Goal: Find specific page/section: Find specific page/section

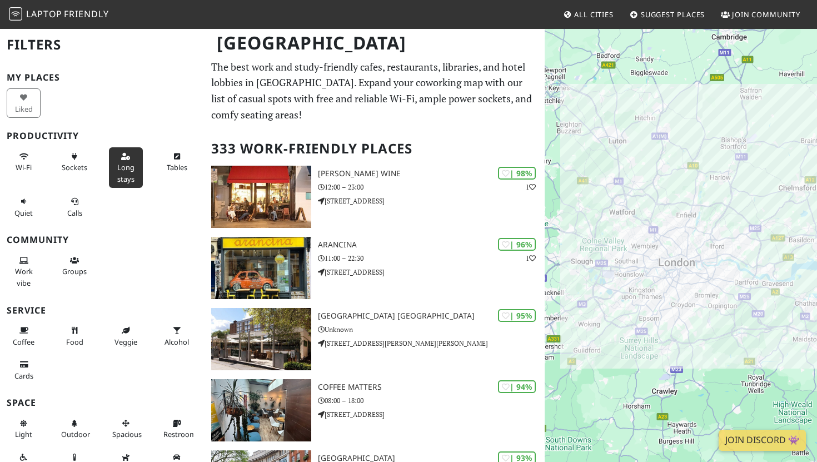
scroll to position [18, 0]
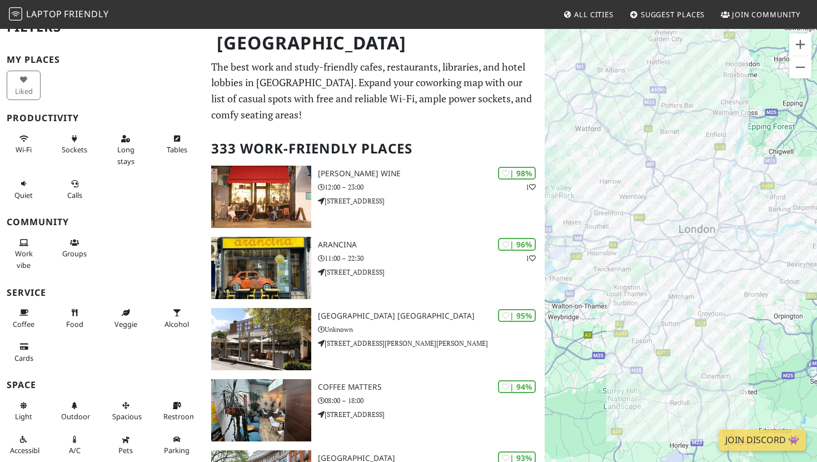
drag, startPoint x: 651, startPoint y: 286, endPoint x: 693, endPoint y: 286, distance: 42.8
click at [693, 286] on div at bounding box center [680, 259] width 272 height 462
click at [667, 334] on div at bounding box center [680, 259] width 272 height 462
click at [803, 43] on button "Zoom in" at bounding box center [800, 44] width 22 height 22
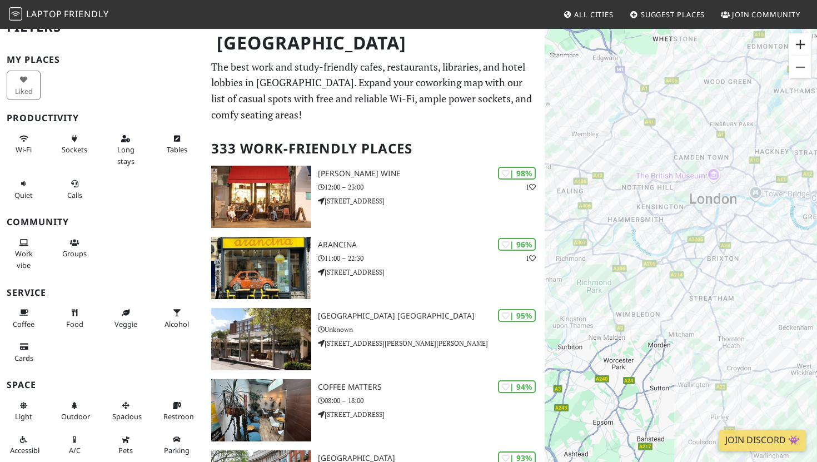
click at [803, 43] on button "Zoom in" at bounding box center [800, 44] width 22 height 22
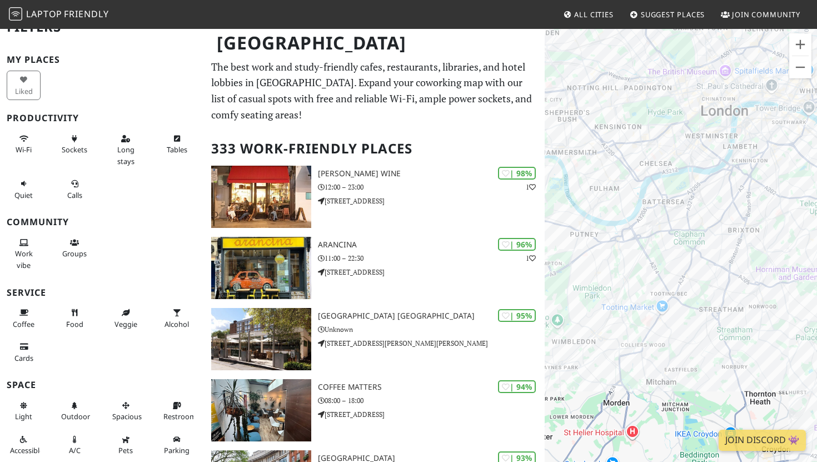
drag, startPoint x: 701, startPoint y: 274, endPoint x: 669, endPoint y: 237, distance: 49.3
click at [669, 237] on div at bounding box center [680, 259] width 272 height 462
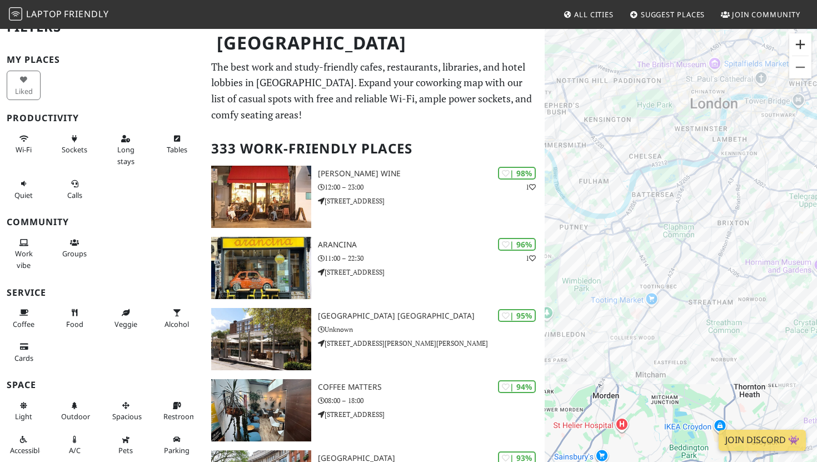
click at [801, 45] on button "Zoom in" at bounding box center [800, 44] width 22 height 22
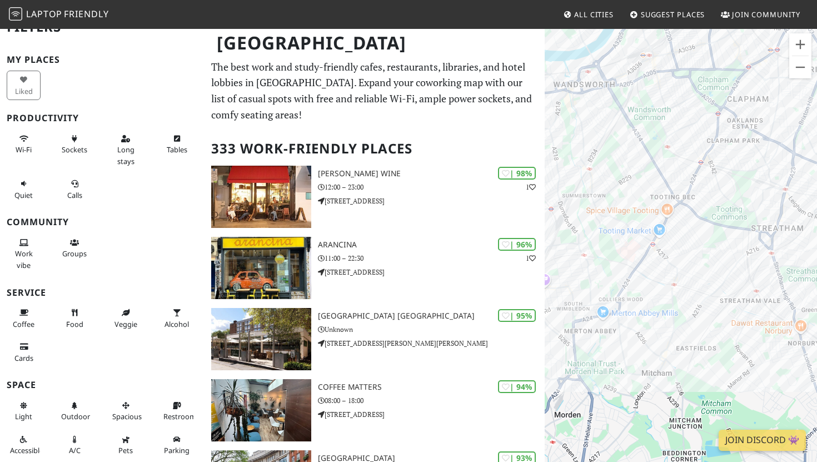
drag, startPoint x: 661, startPoint y: 291, endPoint x: 746, endPoint y: 106, distance: 203.6
click at [746, 106] on div at bounding box center [680, 259] width 272 height 462
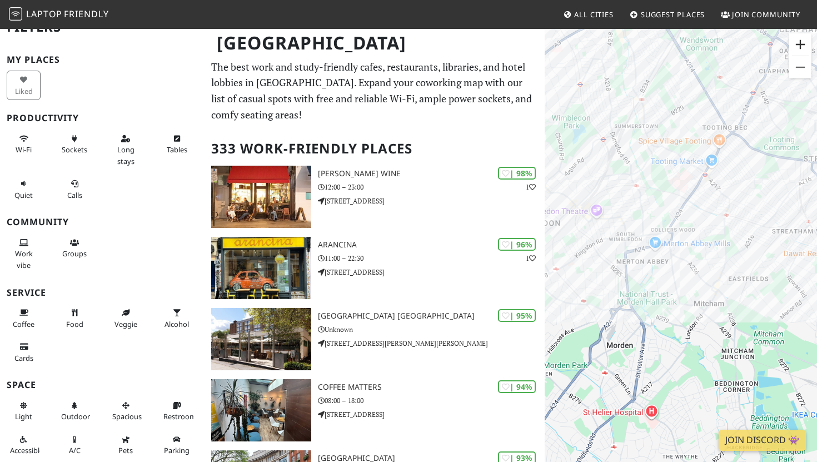
click at [803, 44] on button "Zoom in" at bounding box center [800, 44] width 22 height 22
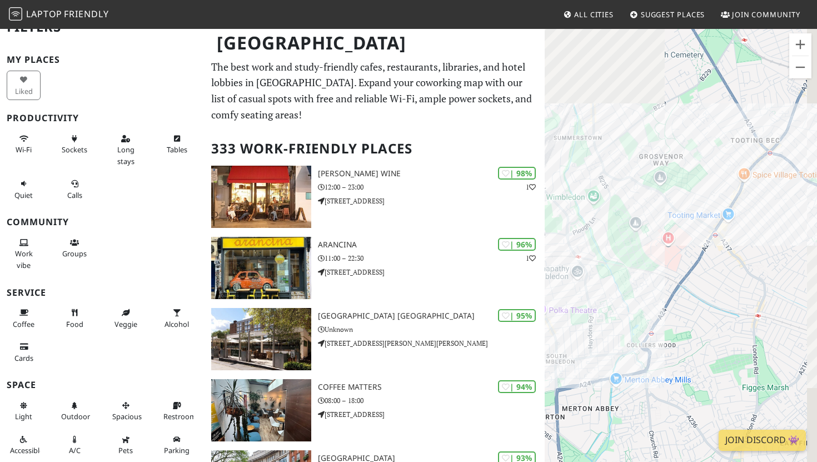
drag, startPoint x: 749, startPoint y: 114, endPoint x: 735, endPoint y: 260, distance: 146.8
click at [735, 260] on div at bounding box center [680, 259] width 272 height 462
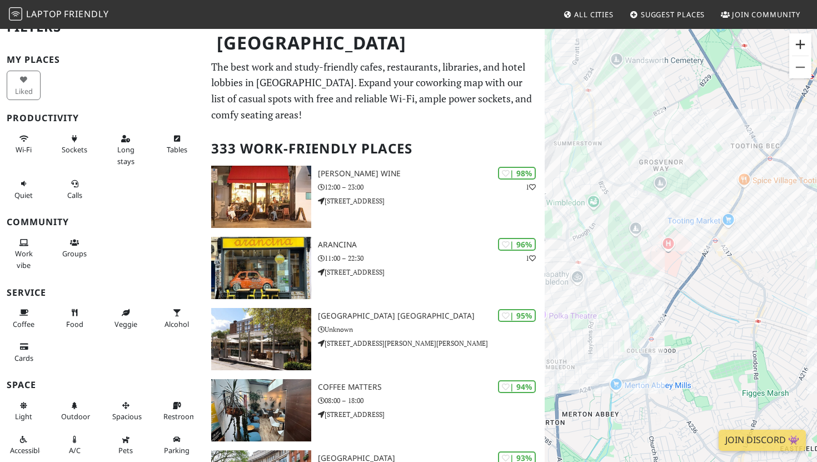
click at [799, 41] on button "Zoom in" at bounding box center [800, 44] width 22 height 22
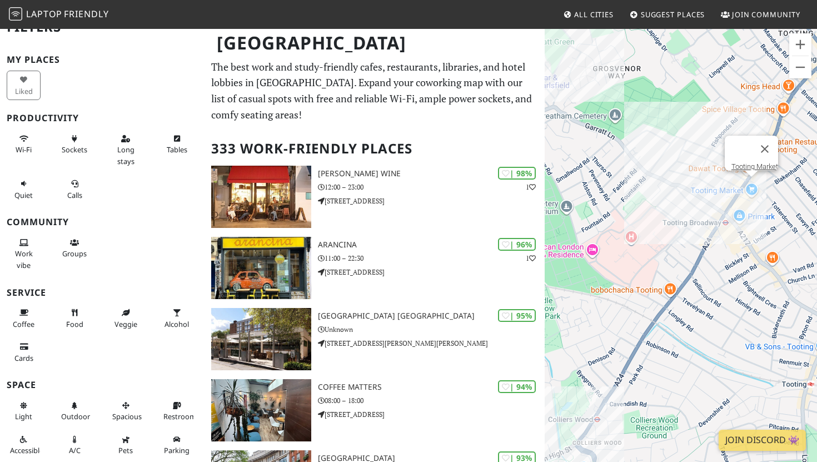
click at [750, 186] on div "Tooting Market" at bounding box center [680, 259] width 272 height 462
click at [745, 162] on link "Tooting Market" at bounding box center [754, 166] width 47 height 8
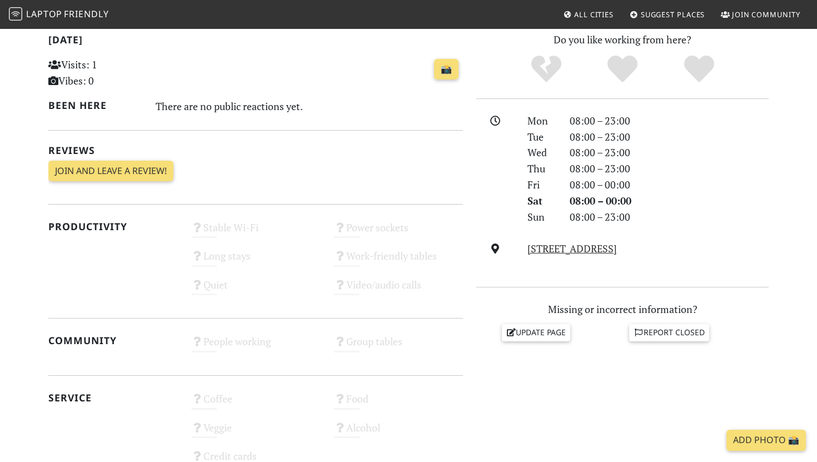
scroll to position [242, 0]
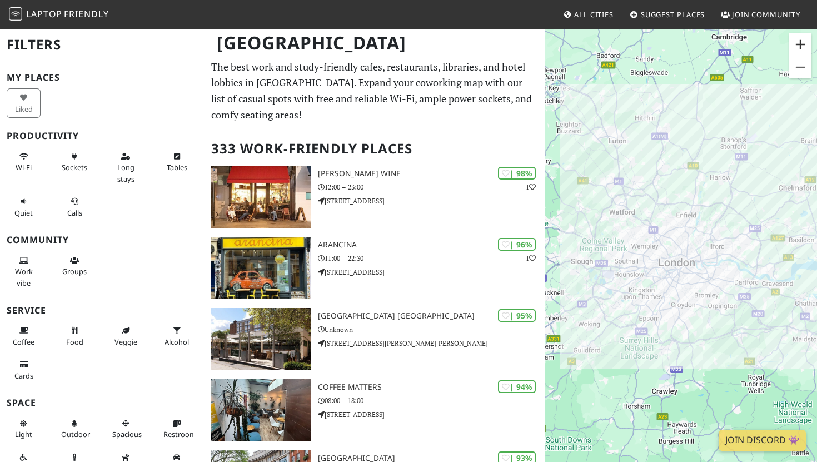
click at [798, 39] on button "Zoom in" at bounding box center [800, 44] width 22 height 22
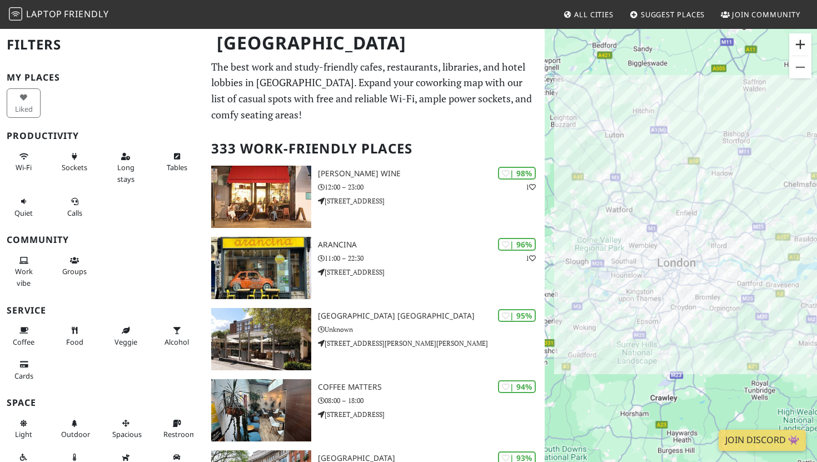
click at [798, 39] on button "Zoom in" at bounding box center [800, 44] width 22 height 22
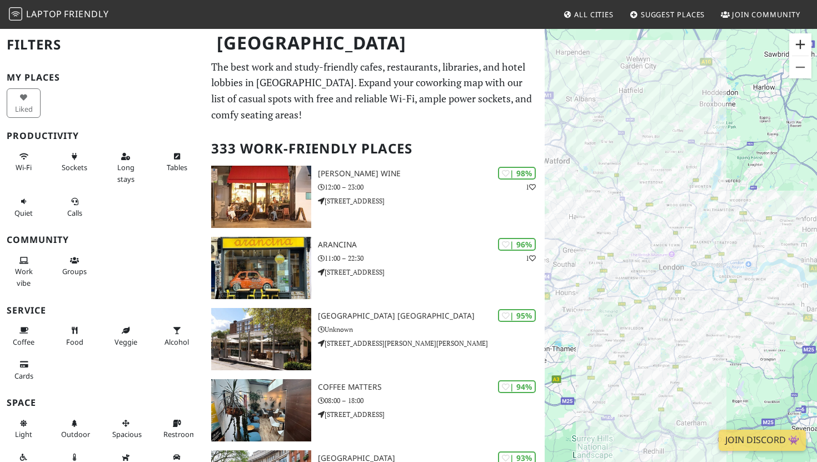
click at [798, 39] on button "Zoom in" at bounding box center [800, 44] width 22 height 22
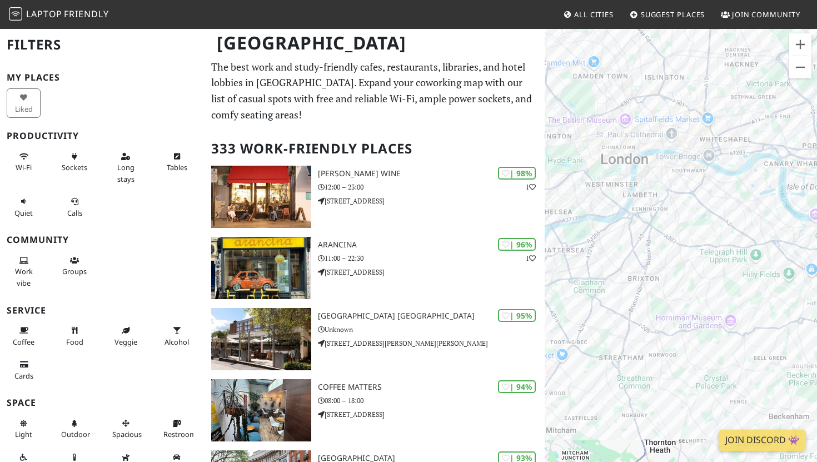
drag, startPoint x: 749, startPoint y: 331, endPoint x: 726, endPoint y: 198, distance: 134.8
click at [726, 198] on div at bounding box center [680, 259] width 272 height 462
click at [802, 43] on button "Zoom in" at bounding box center [800, 44] width 22 height 22
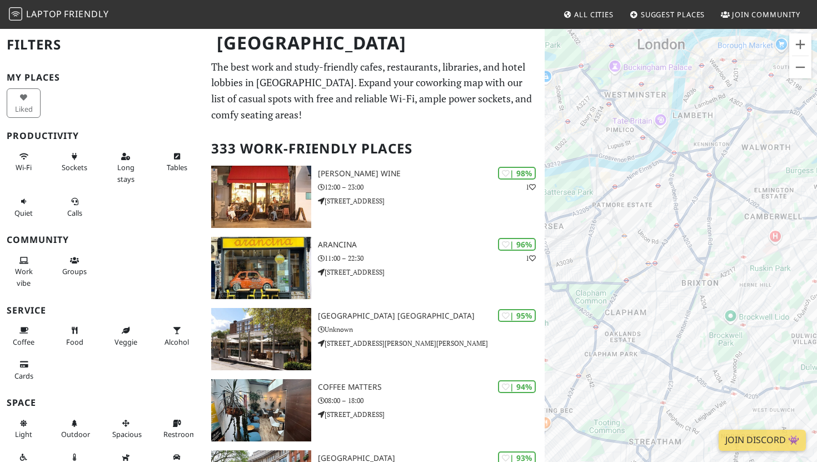
drag, startPoint x: 720, startPoint y: 168, endPoint x: 815, endPoint y: 151, distance: 96.5
click at [815, 151] on div at bounding box center [680, 259] width 272 height 462
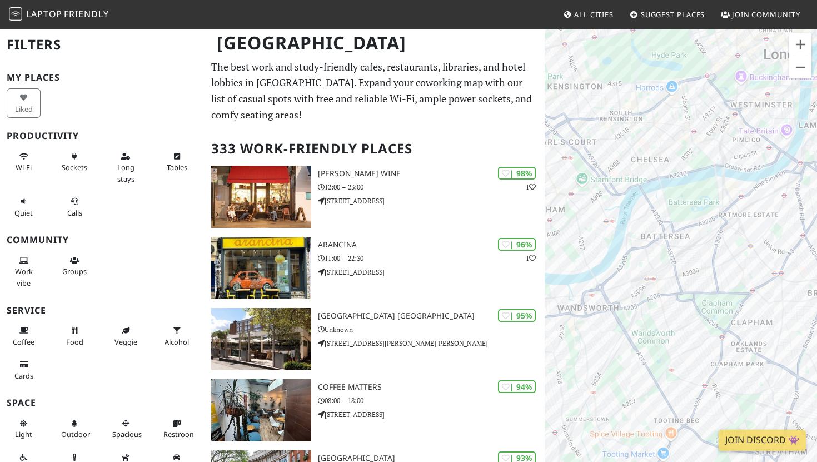
drag, startPoint x: 623, startPoint y: 259, endPoint x: 754, endPoint y: 266, distance: 131.3
click at [754, 266] on div at bounding box center [680, 259] width 272 height 462
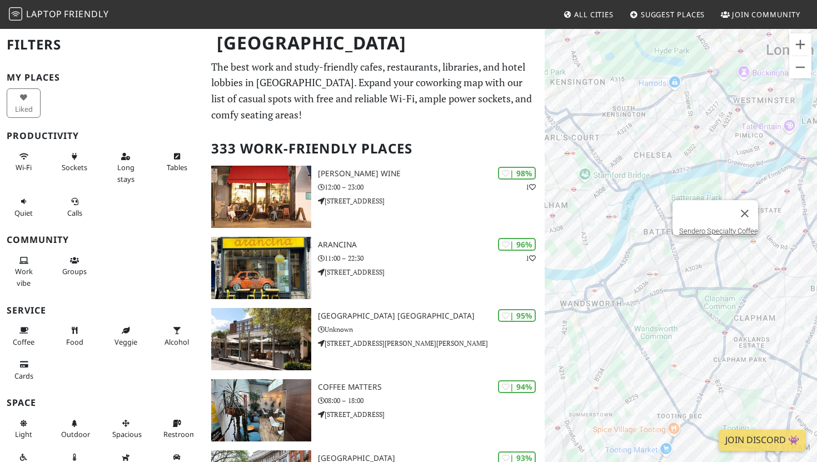
click at [713, 249] on div "Sendero Specialty Coffee" at bounding box center [680, 259] width 272 height 462
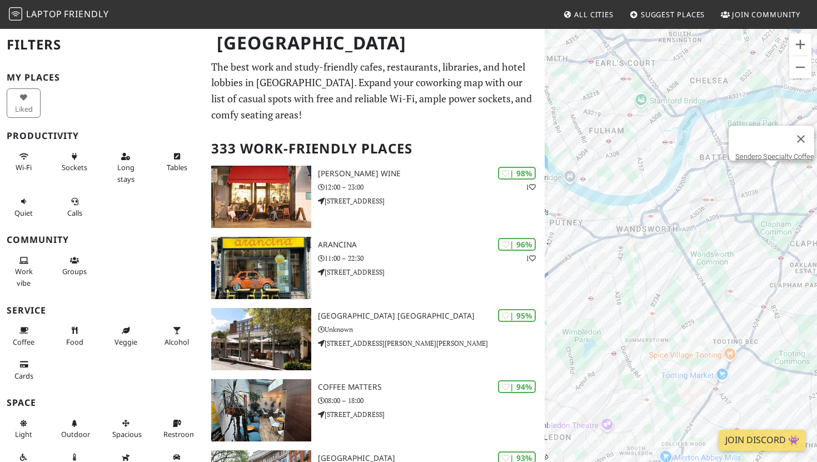
drag, startPoint x: 668, startPoint y: 279, endPoint x: 724, endPoint y: 204, distance: 94.0
click at [724, 204] on div "Sendero Specialty Coffee" at bounding box center [680, 259] width 272 height 462
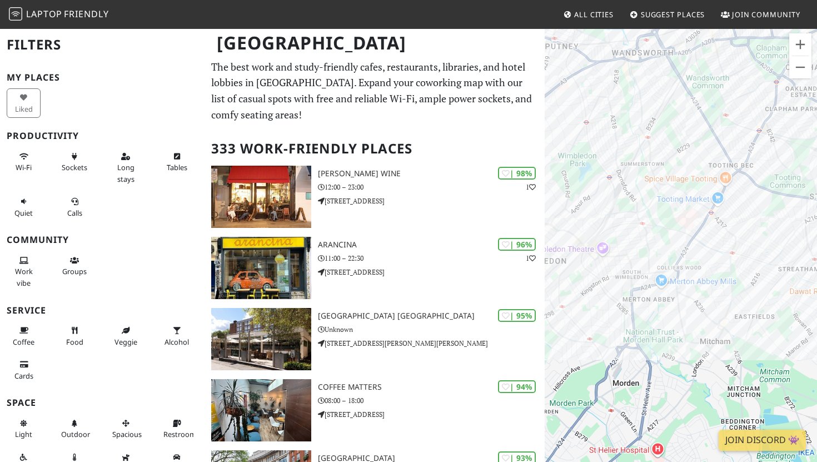
drag, startPoint x: 734, startPoint y: 262, endPoint x: 730, endPoint y: 84, distance: 177.8
click at [730, 84] on div "Sendero Specialty Coffee" at bounding box center [680, 259] width 272 height 462
click at [798, 49] on button "Zoom in" at bounding box center [800, 44] width 22 height 22
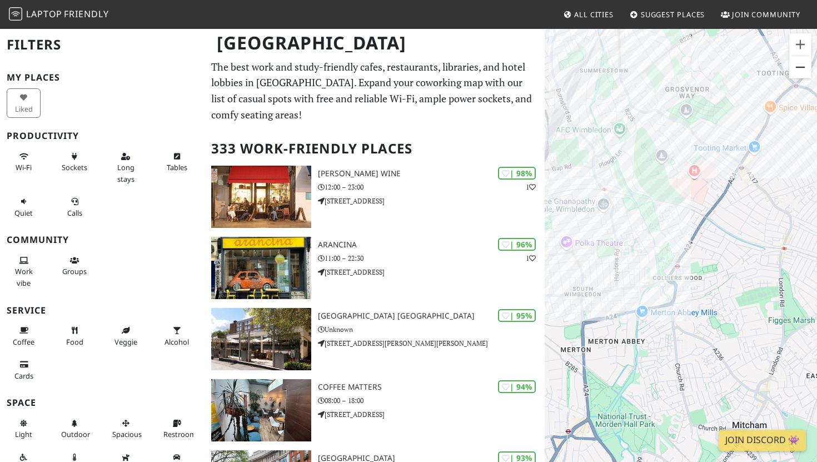
click at [802, 66] on button "Zoom out" at bounding box center [800, 67] width 22 height 22
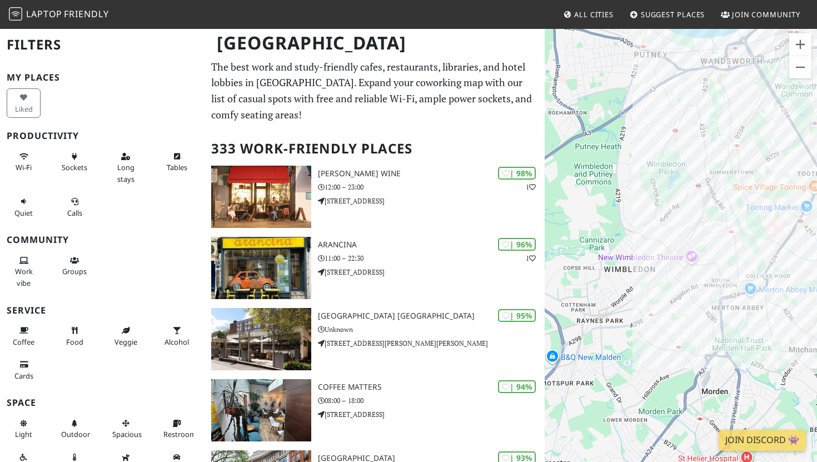
drag, startPoint x: 728, startPoint y: 151, endPoint x: 816, endPoint y: 160, distance: 87.7
click at [816, 161] on div "Sendero Specialty Coffee" at bounding box center [680, 259] width 272 height 462
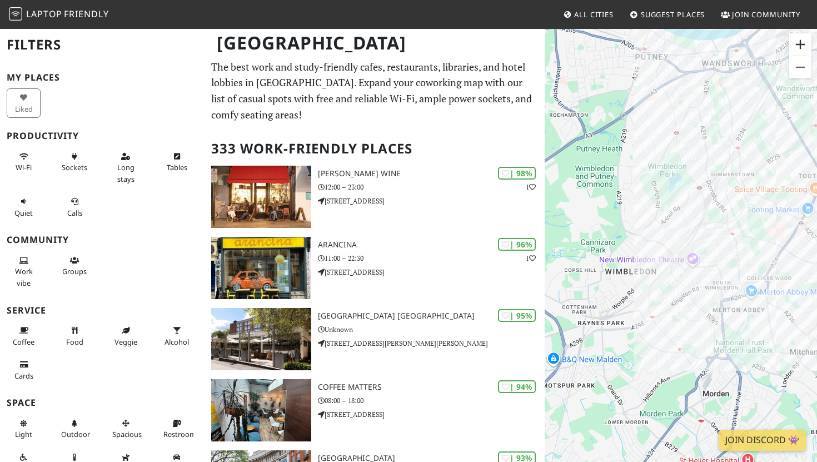
click at [799, 48] on button "Zoom in" at bounding box center [800, 44] width 22 height 22
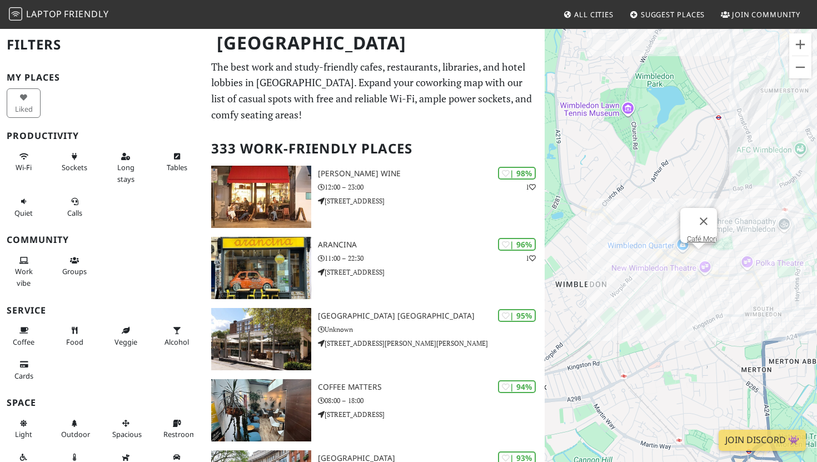
click at [699, 255] on div "Sendero Specialty Coffee Café Mori" at bounding box center [680, 259] width 272 height 462
click at [700, 234] on link "Café Mori" at bounding box center [702, 238] width 30 height 8
